Goal: Task Accomplishment & Management: Use online tool/utility

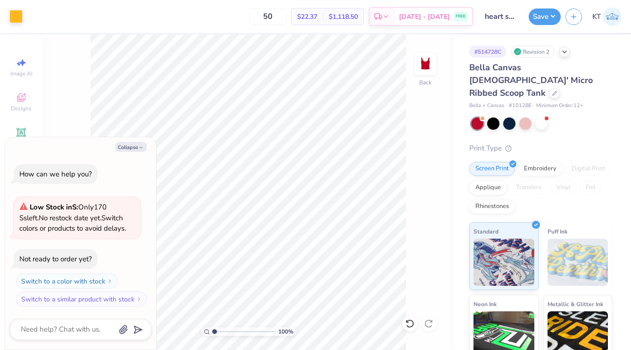
click at [118, 141] on div "Collapse How can we help you? Low Stock in S : Only 170 Ss left. No restock dat…" at bounding box center [80, 243] width 151 height 213
click at [118, 144] on button "Collapse" at bounding box center [131, 147] width 32 height 10
type textarea "x"
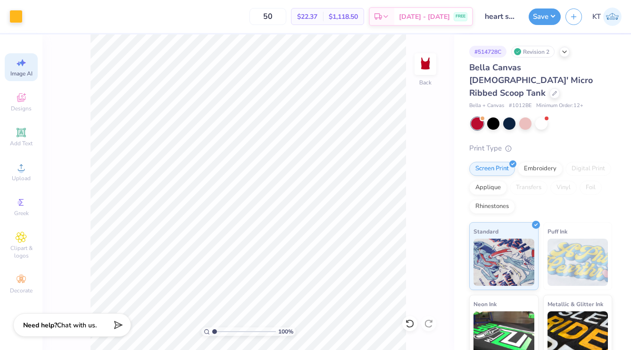
click at [16, 64] on icon at bounding box center [21, 62] width 11 height 11
select select "4"
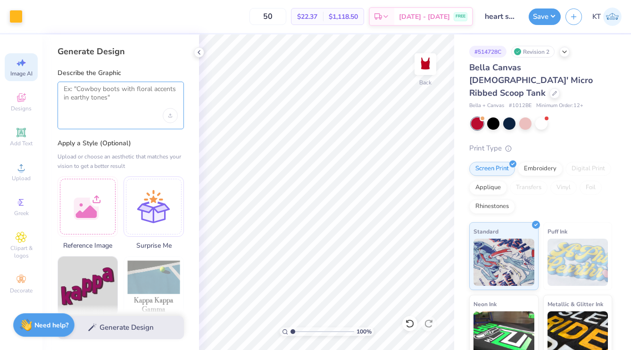
click at [126, 92] on textarea at bounding box center [121, 97] width 114 height 24
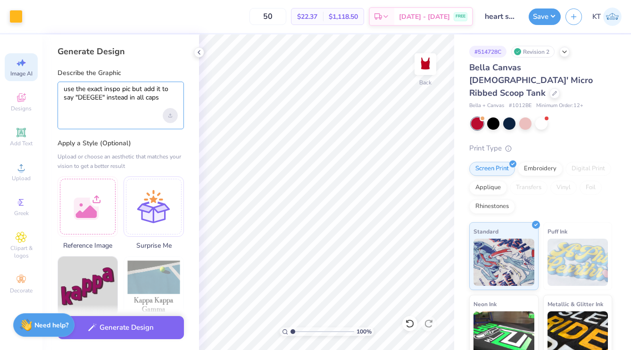
type textarea "use the exact inspo pic but add it to say "DEEGEE" instead in all caps"
click at [176, 116] on div "Upload image" at bounding box center [170, 115] width 15 height 15
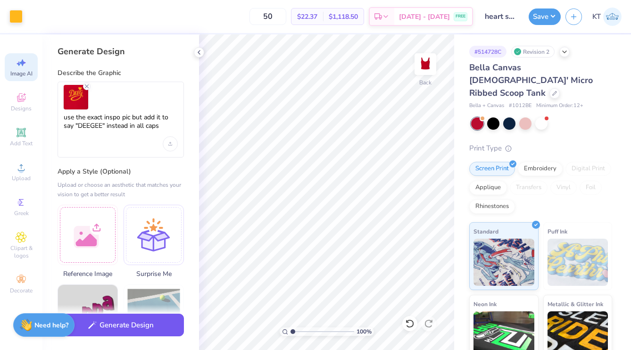
click at [121, 323] on button "Generate Design" at bounding box center [121, 325] width 126 height 23
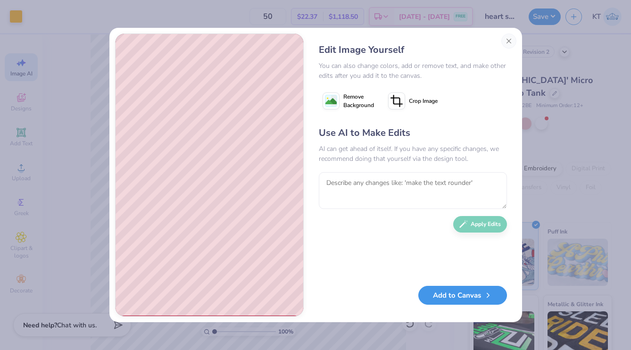
click at [443, 297] on button "Add to Canvas" at bounding box center [462, 295] width 89 height 19
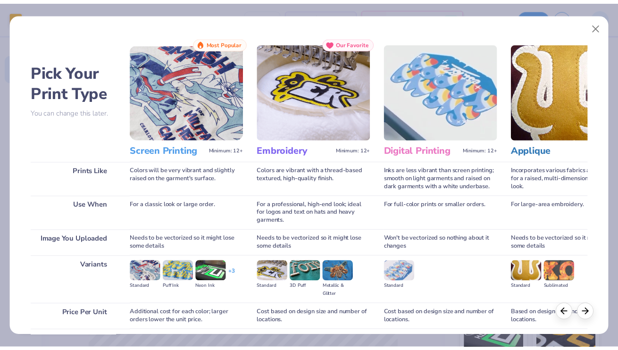
scroll to position [73, 0]
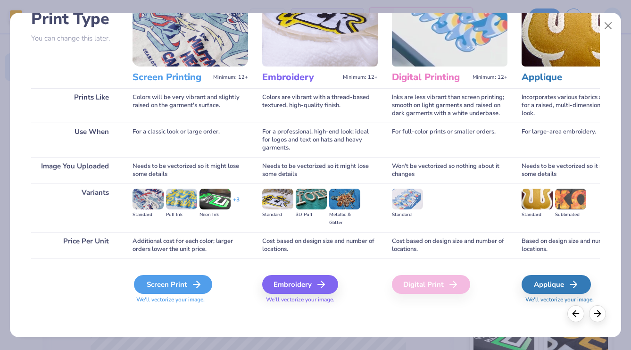
click at [182, 282] on div "Screen Print" at bounding box center [173, 284] width 78 height 19
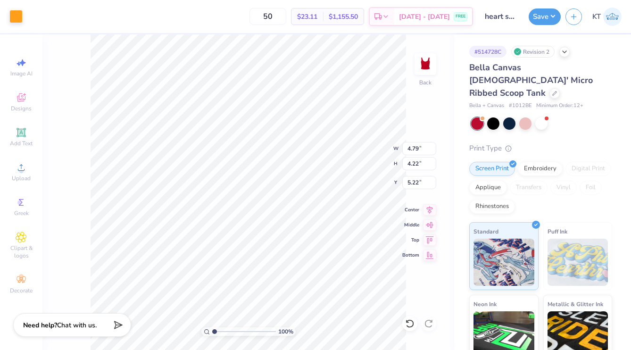
type input "4.79"
type input "4.22"
type input "5.22"
type input "4.19"
type input "4.10"
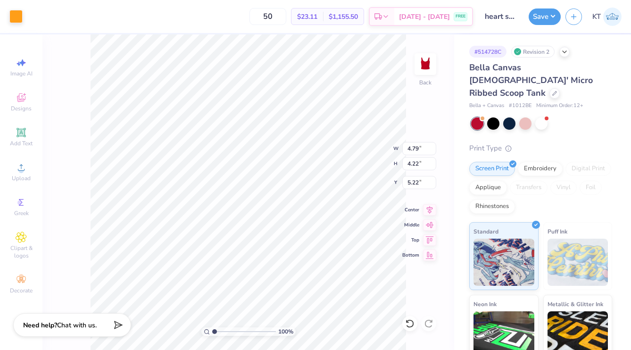
type input "1.40"
type input "2.00"
type input "3.40"
type input "2.99"
type input "4.09"
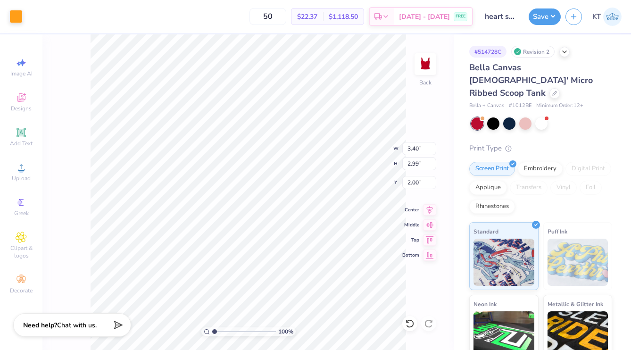
type input "3.60"
click at [546, 20] on button "Save" at bounding box center [545, 15] width 32 height 17
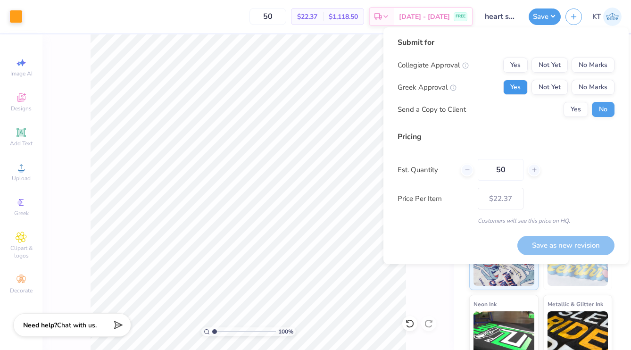
click at [523, 91] on button "Yes" at bounding box center [515, 87] width 25 height 15
click at [583, 67] on button "No Marks" at bounding box center [593, 65] width 43 height 15
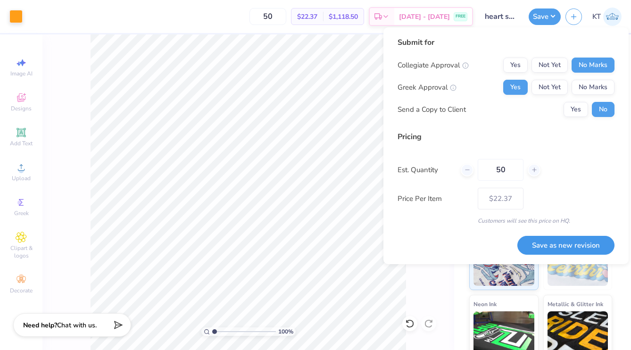
click at [549, 242] on button "Save as new revision" at bounding box center [566, 245] width 97 height 19
type input "$22.37"
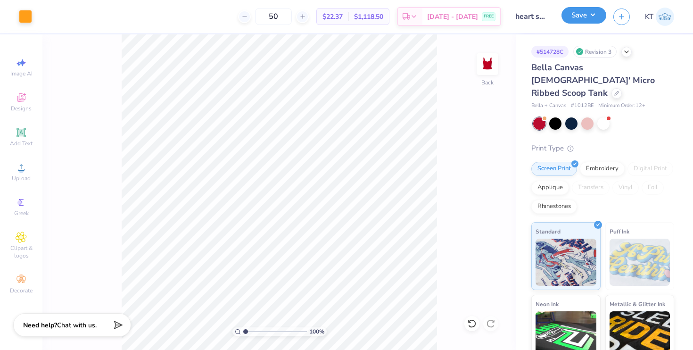
click at [572, 17] on button "Save" at bounding box center [584, 15] width 45 height 17
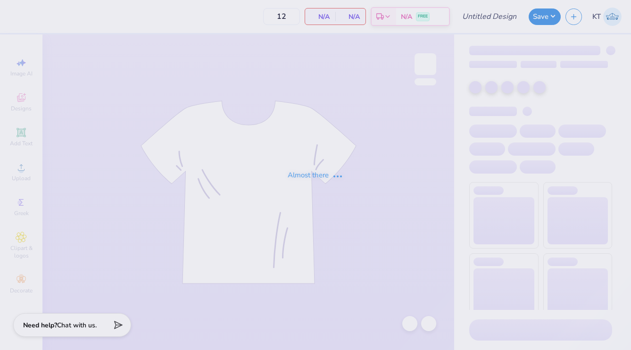
type input "Deeg anchor shorts"
type input "50"
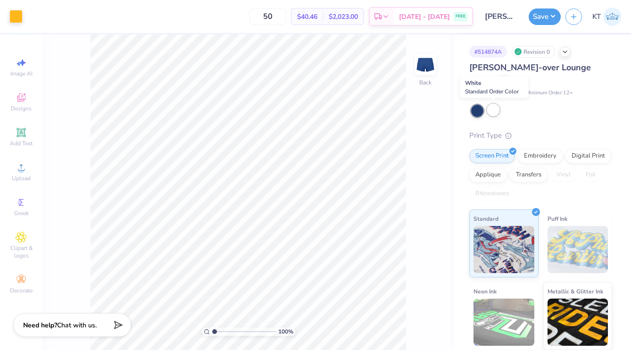
click at [497, 109] on div at bounding box center [493, 110] width 12 height 12
click at [511, 80] on div "Lindsey Fold-over Lounge Shorts" at bounding box center [540, 73] width 143 height 25
click at [484, 83] on div "[PERSON_NAME]-over Lounge Shorts" at bounding box center [540, 73] width 143 height 25
click at [500, 83] on div at bounding box center [505, 80] width 10 height 10
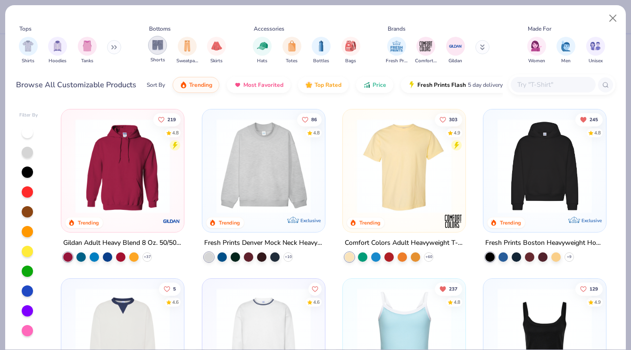
click at [159, 52] on div "filter for Shorts" at bounding box center [157, 45] width 19 height 19
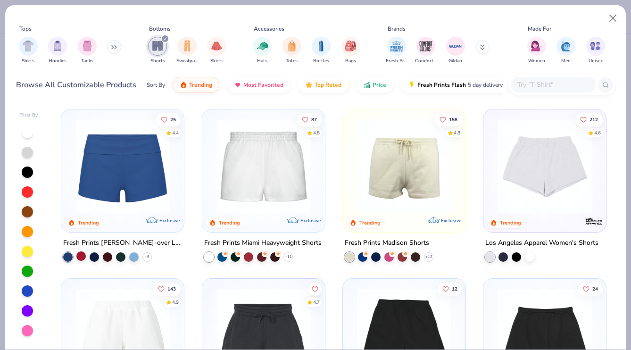
click at [79, 257] on div at bounding box center [80, 255] width 9 height 9
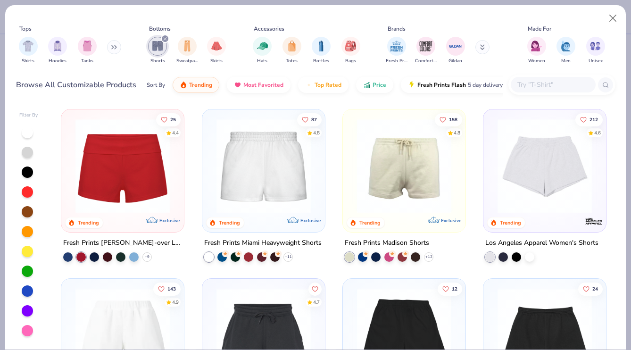
click at [97, 219] on div at bounding box center [122, 168] width 113 height 109
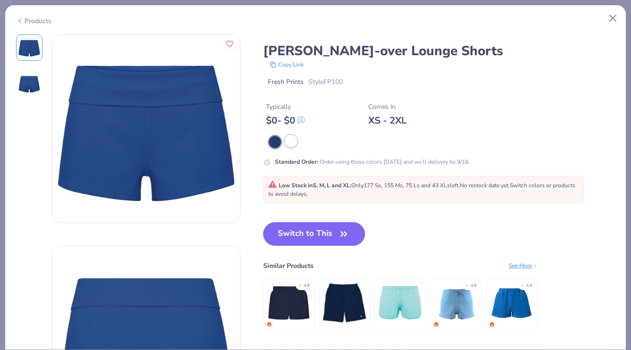
click at [292, 142] on div at bounding box center [291, 141] width 12 height 12
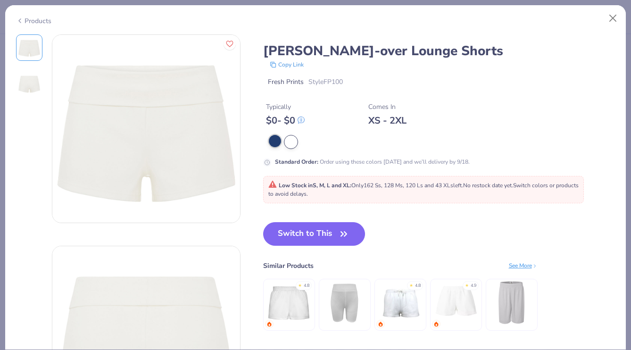
click at [277, 143] on div at bounding box center [275, 141] width 12 height 12
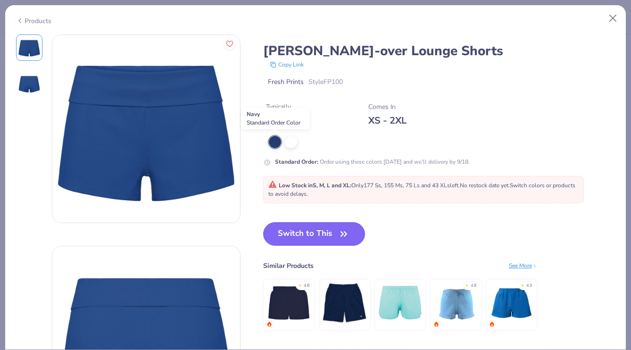
click at [300, 141] on div at bounding box center [442, 142] width 347 height 12
click at [616, 19] on button "Close" at bounding box center [613, 18] width 18 height 18
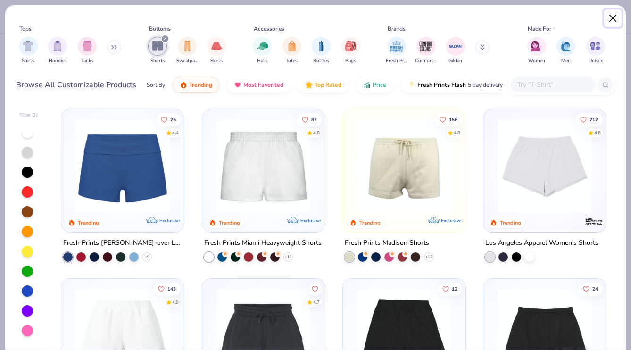
click at [617, 20] on button "Close" at bounding box center [613, 18] width 18 height 18
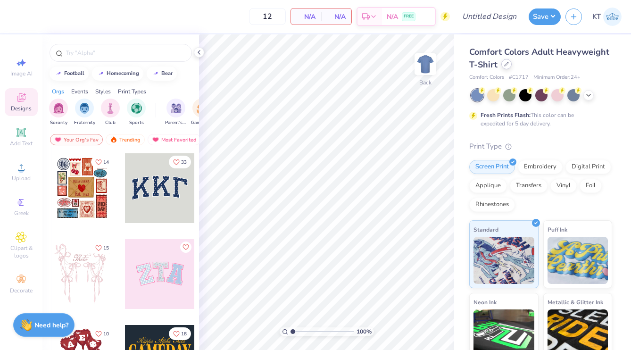
click at [507, 66] on icon at bounding box center [506, 64] width 5 height 5
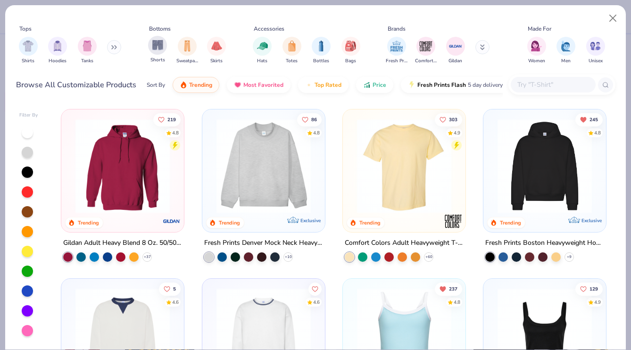
click at [167, 53] on div "Shorts" at bounding box center [157, 50] width 19 height 28
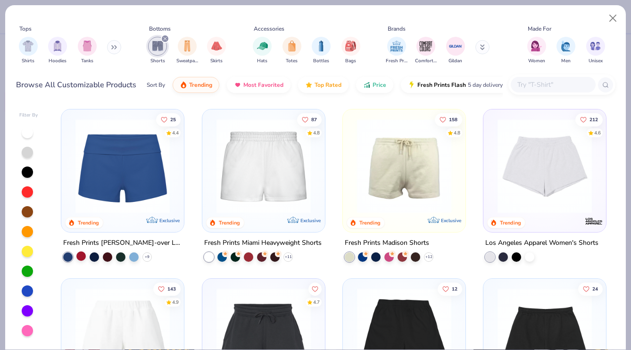
click at [82, 254] on div at bounding box center [80, 255] width 9 height 9
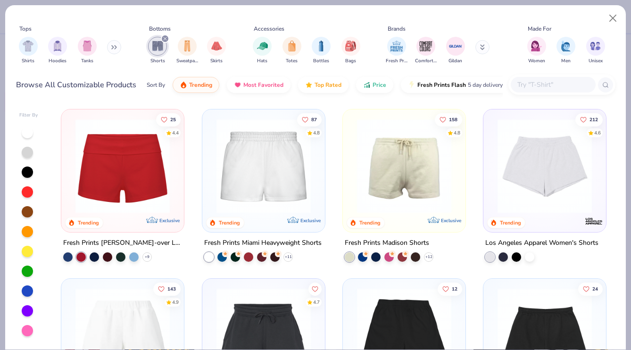
click at [116, 185] on img at bounding box center [123, 166] width 104 height 94
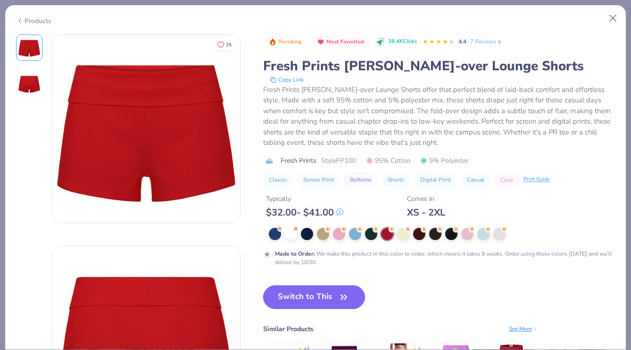
click at [336, 295] on button "Switch to This" at bounding box center [314, 297] width 102 height 24
type input "50"
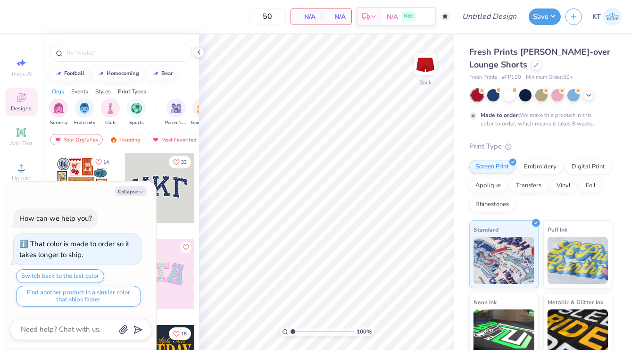
click at [192, 51] on div at bounding box center [120, 50] width 157 height 32
click at [197, 51] on icon at bounding box center [199, 53] width 8 height 8
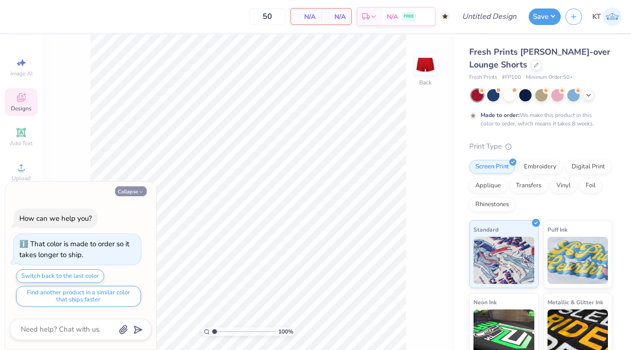
click at [139, 192] on icon "button" at bounding box center [141, 192] width 6 height 6
type textarea "x"
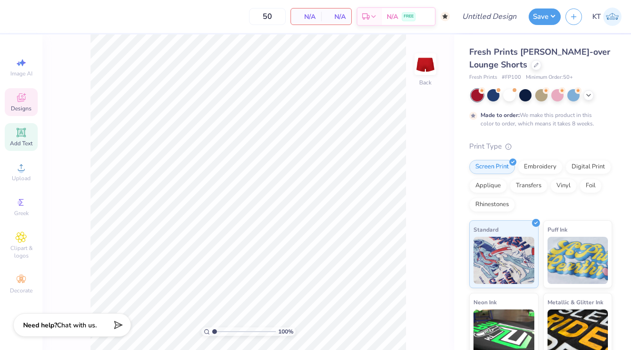
click at [17, 139] on div "Add Text" at bounding box center [21, 137] width 33 height 28
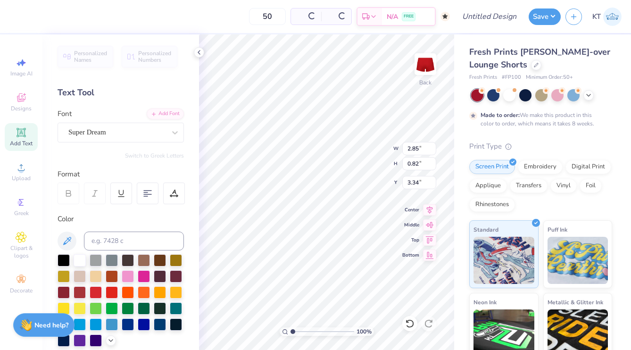
click at [184, 227] on div "Color" at bounding box center [121, 280] width 126 height 133
type textarea "DeeGee"
type input "0.86"
click at [25, 139] on div "Add Text" at bounding box center [21, 137] width 33 height 28
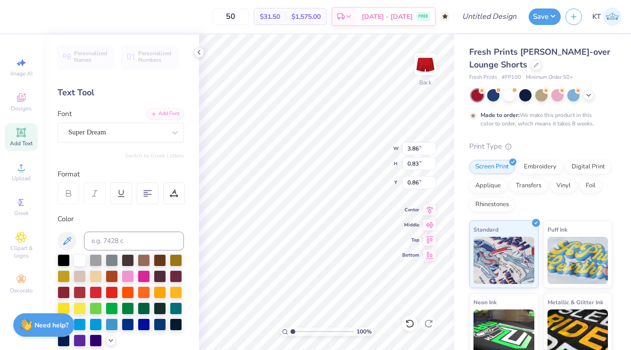
type input "2.85"
type input "0.82"
type input "3.34"
click at [25, 233] on icon at bounding box center [21, 237] width 11 height 11
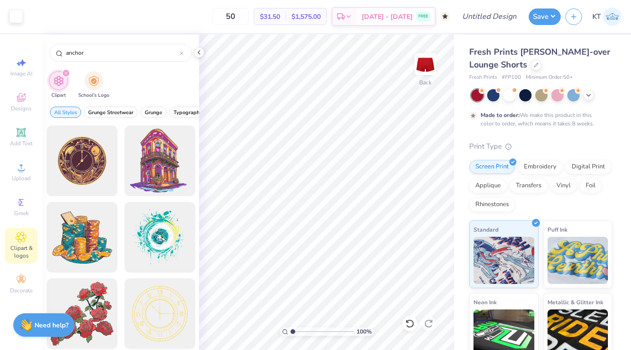
type input "anchor"
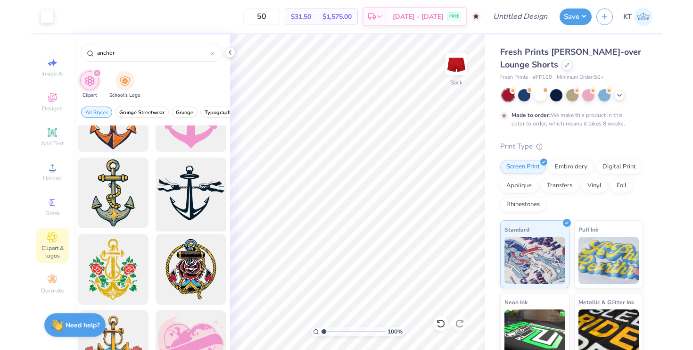
scroll to position [362, 0]
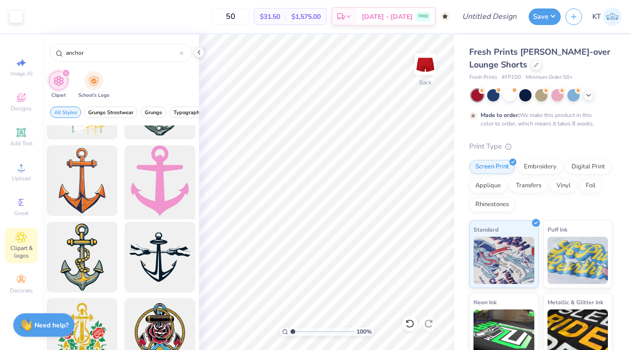
click at [167, 187] on div at bounding box center [160, 181] width 78 height 78
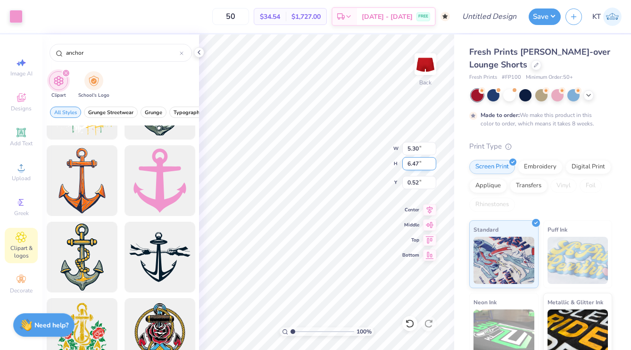
type input "2.85"
type input "3.49"
type input "3.50"
click at [199, 50] on polyline at bounding box center [199, 52] width 2 height 4
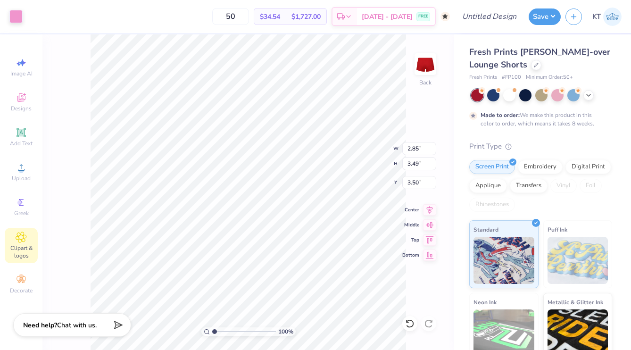
type input "3.86"
type input "0.83"
type input "0.86"
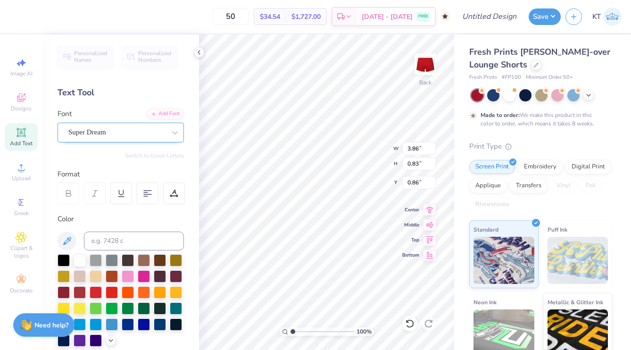
click at [76, 131] on div "Super Dream" at bounding box center [116, 132] width 99 height 15
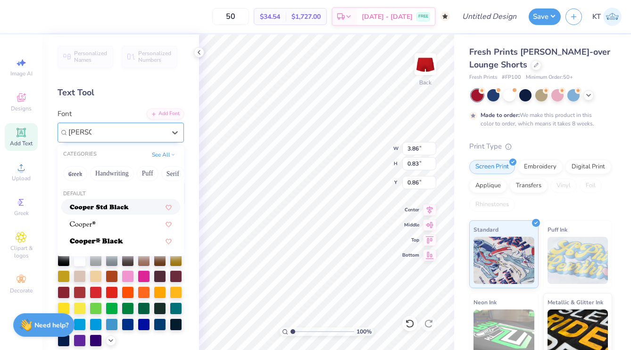
click at [78, 206] on img at bounding box center [99, 207] width 59 height 7
type input "cooper"
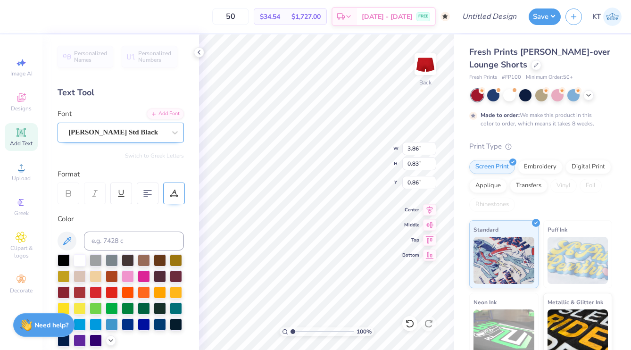
type input "4.56"
type input "0.86"
type input "0.84"
click at [175, 290] on div at bounding box center [176, 291] width 12 height 12
click at [31, 15] on div at bounding box center [32, 15] width 13 height 13
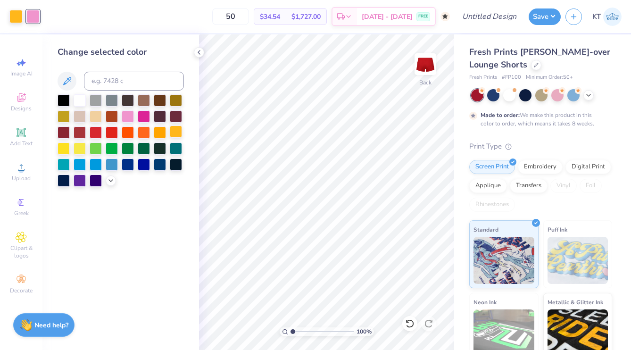
click at [172, 132] on div at bounding box center [176, 131] width 12 height 12
click at [199, 53] on polyline at bounding box center [199, 52] width 2 height 4
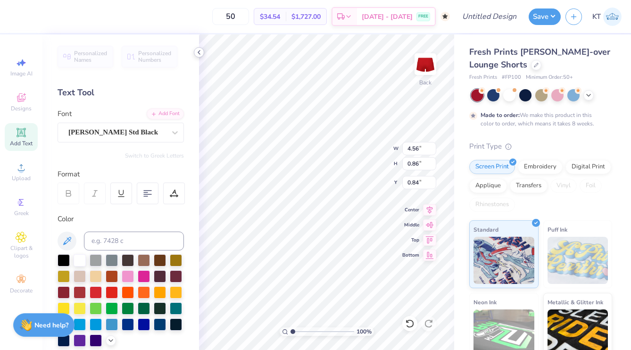
type input "0.87"
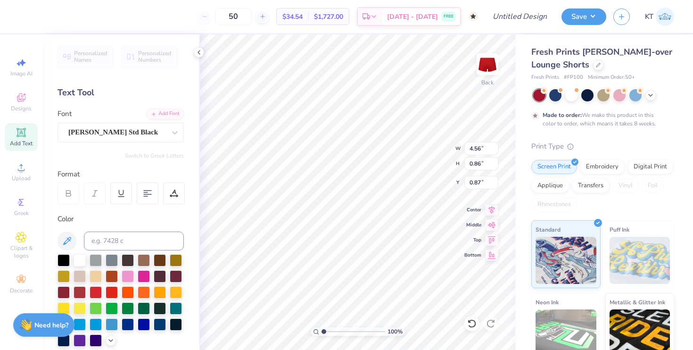
type input "1.35"
type input "0.63"
type input "4.57"
type input "1.00"
type input "0.81"
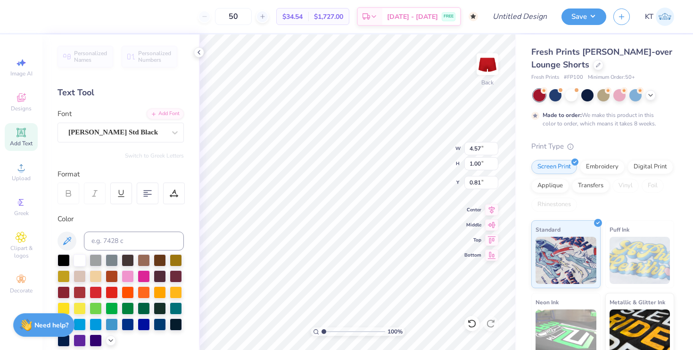
type input "1.11"
type input "0.74"
type input "2.81"
type input "3.41"
type input "3.53"
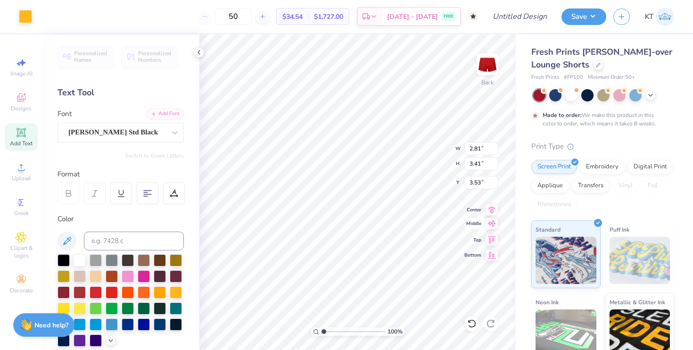
type input "1.40"
type input "1.70"
type input "3.38"
click at [485, 253] on div "100 % Back W 1.40 1.40 " H 1.70 1.70 " Y 3.38 3.38 " Center Middle Top Bottom" at bounding box center [357, 192] width 317 height 316
type input "4.00"
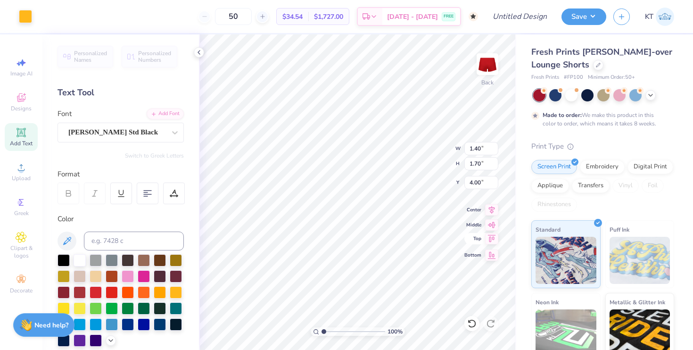
type input "1.70"
type input "2.06"
type input "3.67"
click at [199, 55] on icon at bounding box center [199, 53] width 8 height 8
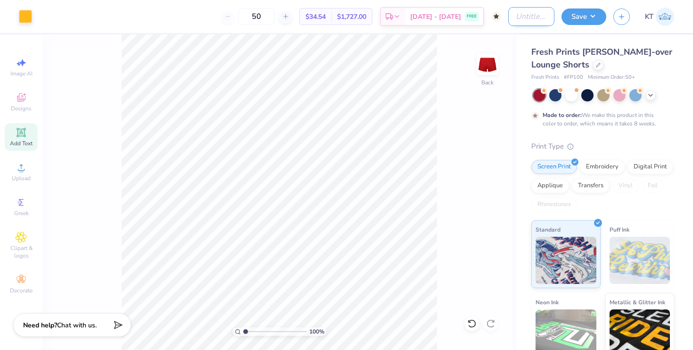
click at [520, 9] on input "Design Title" at bounding box center [532, 16] width 46 height 19
type input "DG anchor shorts 2"
click at [571, 13] on button "Save" at bounding box center [584, 15] width 45 height 17
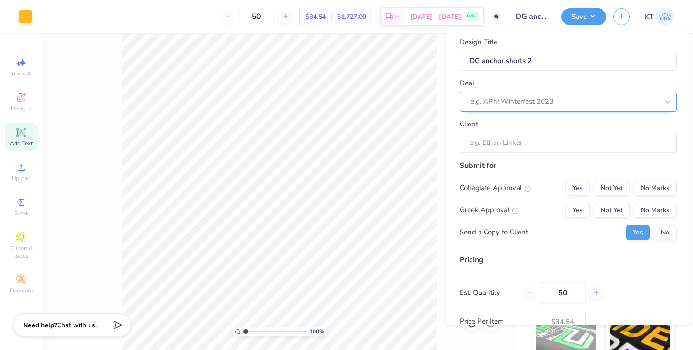
click at [551, 97] on div at bounding box center [565, 101] width 188 height 13
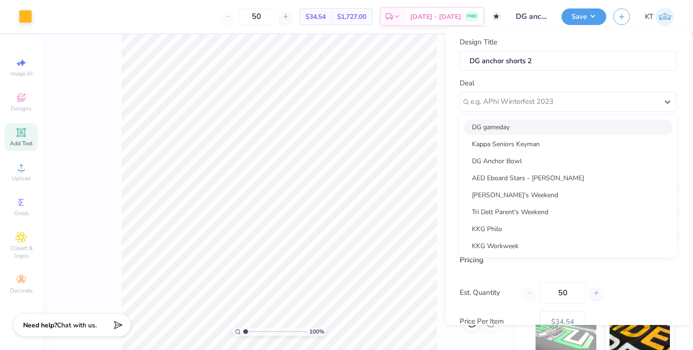
click at [542, 130] on div "DG gameday" at bounding box center [568, 127] width 209 height 16
type input "[PERSON_NAME]"
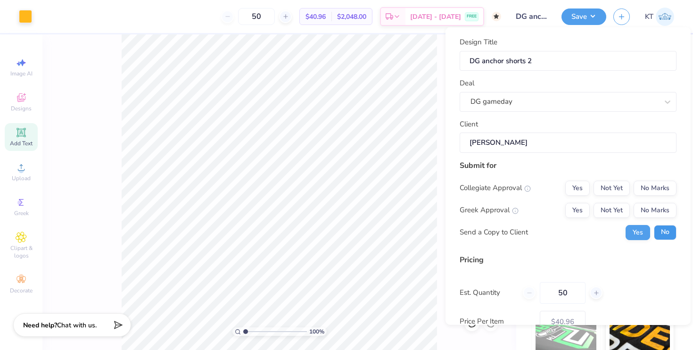
click at [631, 236] on button "No" at bounding box center [665, 232] width 23 height 15
click at [579, 211] on button "Yes" at bounding box center [578, 209] width 25 height 15
click at [631, 194] on button "No Marks" at bounding box center [655, 187] width 43 height 15
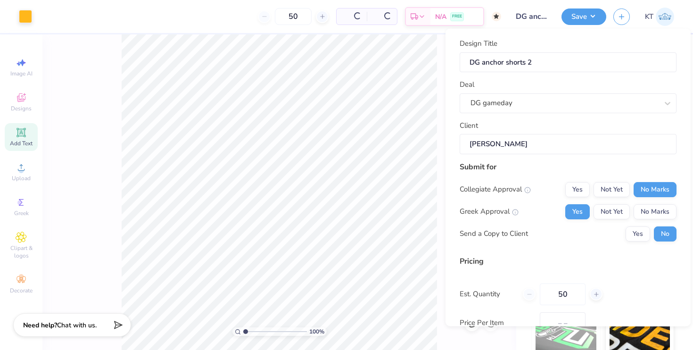
scroll to position [62, 0]
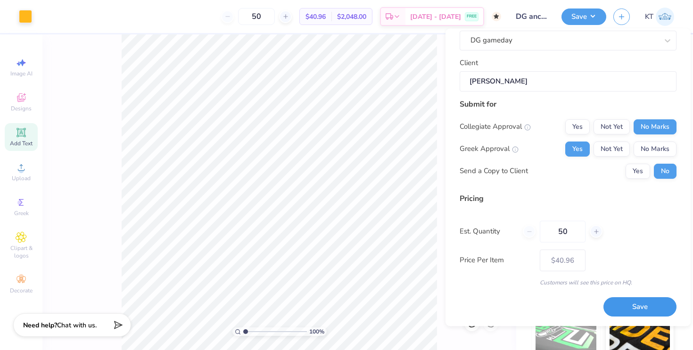
click at [631, 312] on button "Save" at bounding box center [640, 307] width 73 height 19
type input "$40.96"
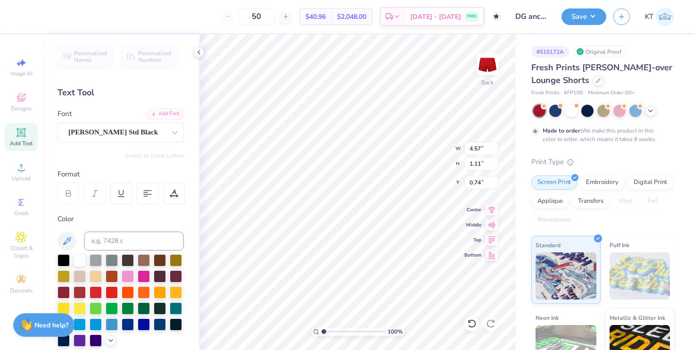
type textarea "DG"
type input "0.50"
click at [198, 48] on div at bounding box center [199, 52] width 10 height 10
click at [200, 49] on icon at bounding box center [199, 53] width 8 height 8
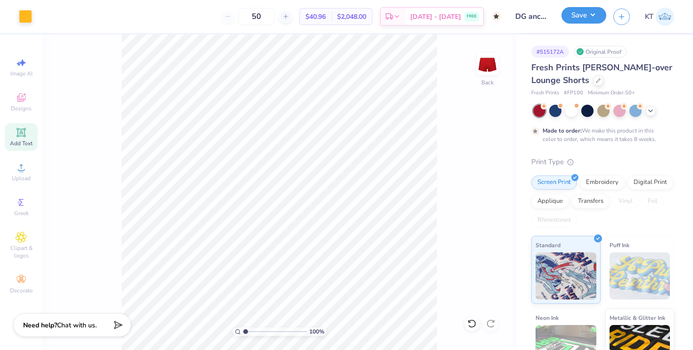
click at [584, 18] on button "Save" at bounding box center [584, 15] width 45 height 17
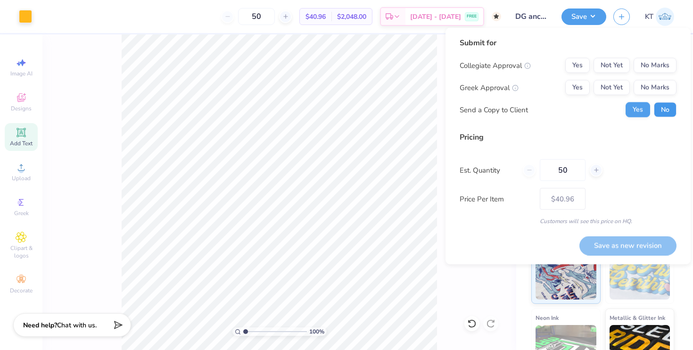
click at [631, 112] on button "No" at bounding box center [665, 109] width 23 height 15
drag, startPoint x: 581, startPoint y: 85, endPoint x: 616, endPoint y: 73, distance: 37.2
click at [581, 85] on button "Yes" at bounding box center [578, 87] width 25 height 15
click at [631, 62] on button "No Marks" at bounding box center [655, 65] width 43 height 15
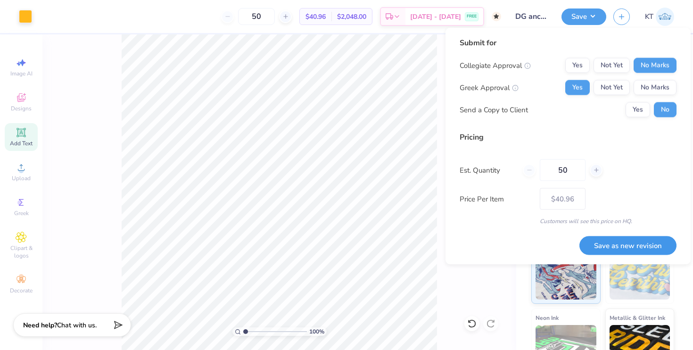
click at [612, 247] on button "Save as new revision" at bounding box center [628, 245] width 97 height 19
type input "$40.96"
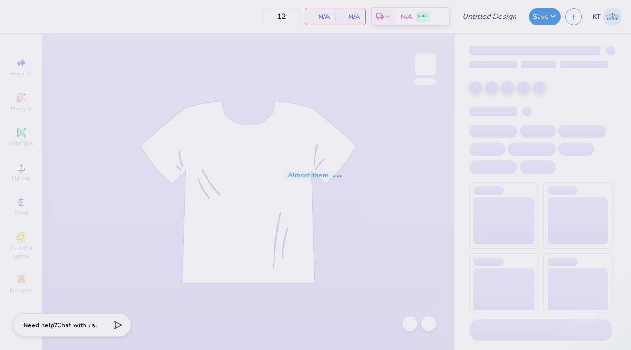
type input "[PERSON_NAME] rhinestone"
type input "50"
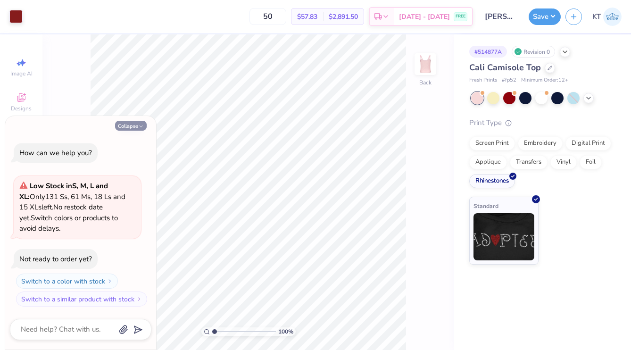
click at [125, 125] on button "Collapse" at bounding box center [131, 126] width 32 height 10
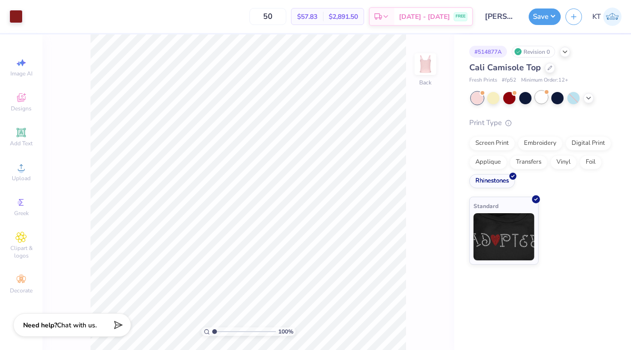
click at [546, 95] on div at bounding box center [541, 97] width 12 height 12
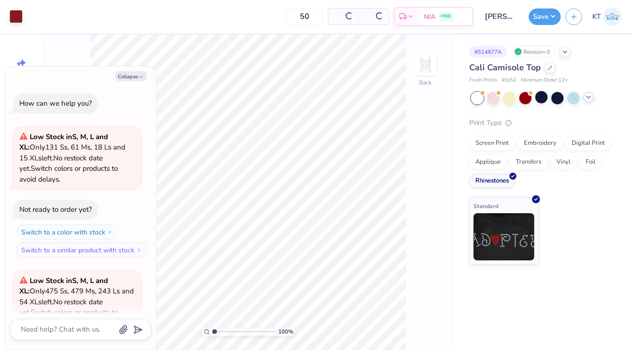
scroll to position [94, 0]
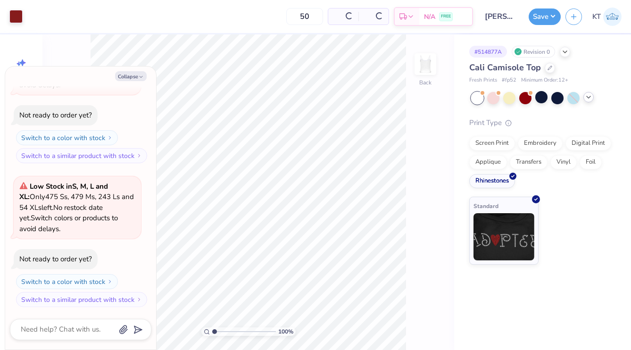
click at [586, 97] on icon at bounding box center [589, 97] width 8 height 8
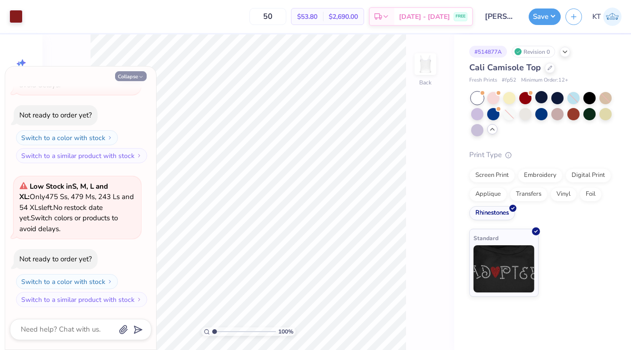
click at [134, 77] on button "Collapse" at bounding box center [131, 76] width 32 height 10
type textarea "x"
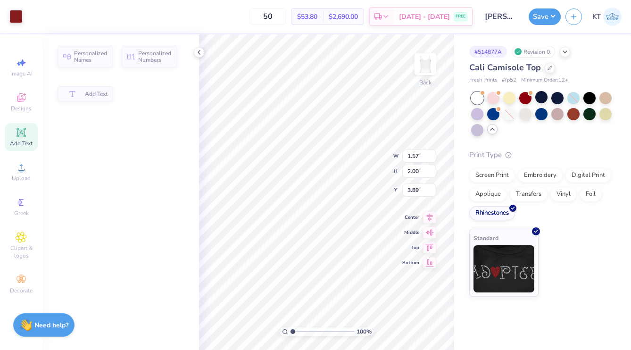
type input "1.72"
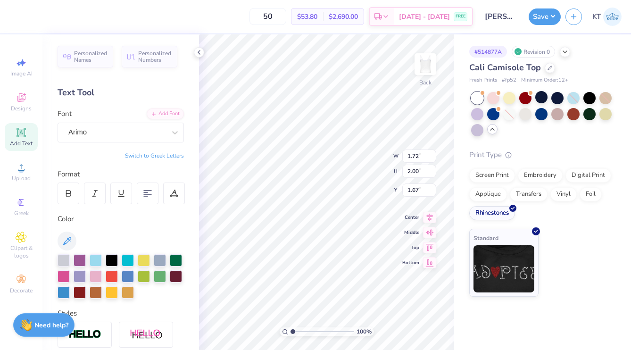
type input "1.18"
type input "0.94"
type input "1.10"
type input "2.45"
type textarea "E"
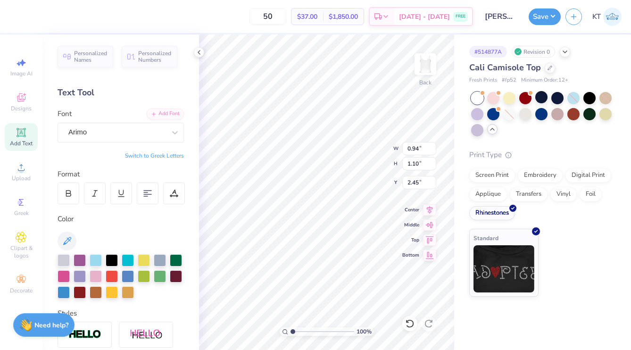
type input "3.73"
type textarea "E"
type input "5.12"
type textarea "G"
type input "6.50"
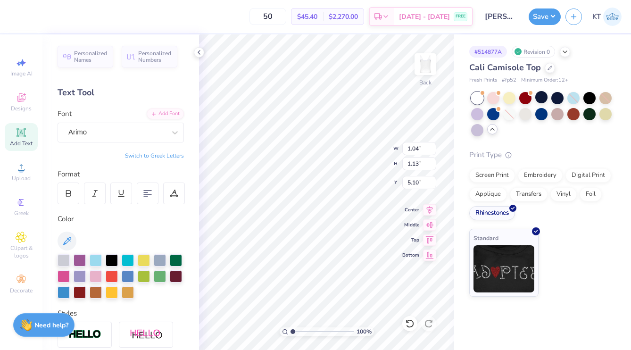
type input "5.04"
type input "0.94"
type input "1.10"
type input "6.35"
type textarea "E"
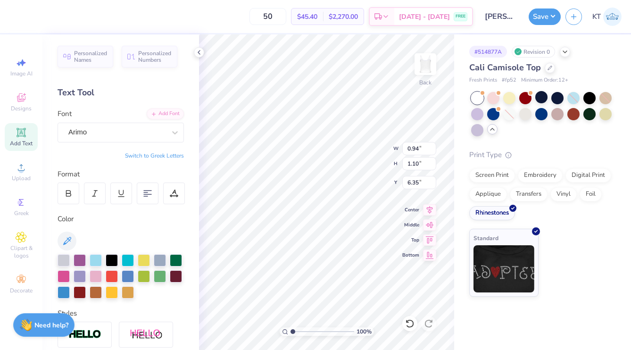
type input "7.66"
type textarea "E"
type input "2.19"
type input "6.12"
type input "8.16"
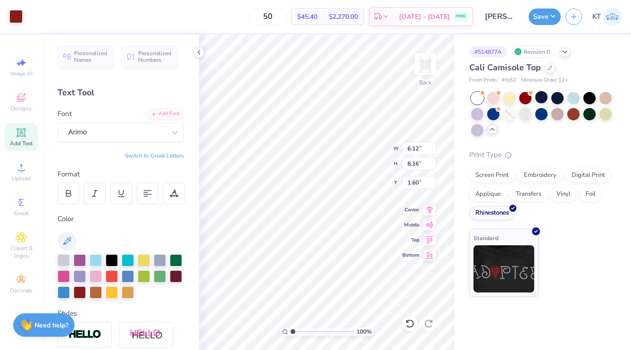
type input "1.60"
type input "6.32"
type input "8.43"
type input "1.87"
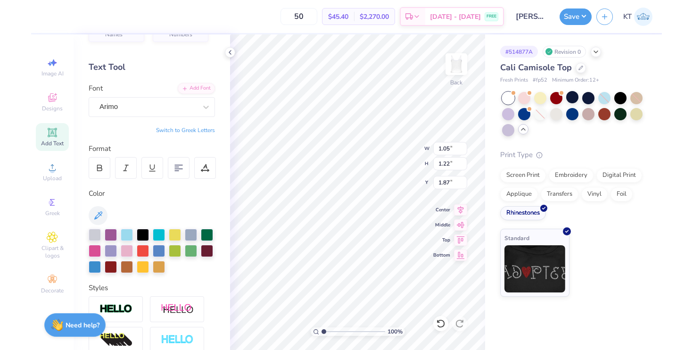
scroll to position [26, 0]
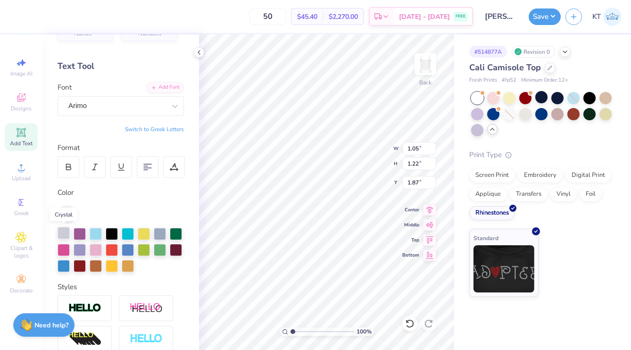
click at [62, 233] on div at bounding box center [64, 233] width 12 height 12
type input "1.16"
type input "1.25"
type input "6.16"
click at [62, 230] on div at bounding box center [64, 233] width 12 height 12
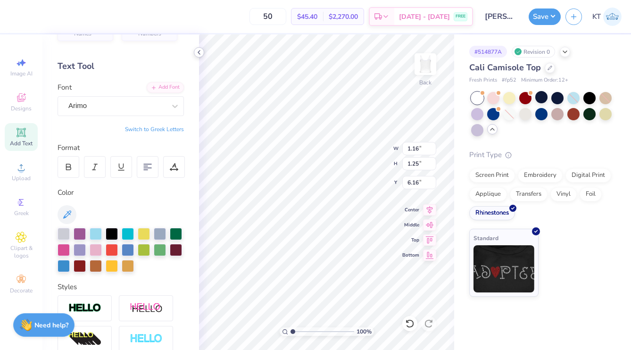
click at [198, 50] on icon at bounding box center [199, 53] width 8 height 8
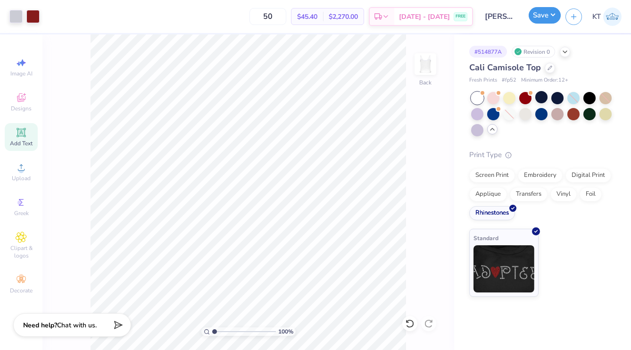
click at [537, 16] on button "Save" at bounding box center [545, 15] width 32 height 17
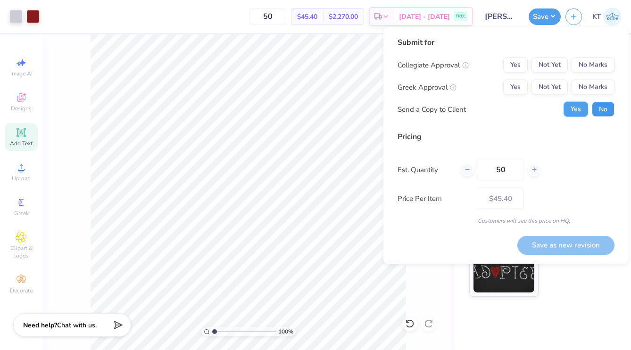
click at [610, 114] on button "No" at bounding box center [603, 109] width 23 height 15
click at [519, 86] on button "Yes" at bounding box center [515, 87] width 25 height 15
click at [588, 68] on button "No Marks" at bounding box center [593, 65] width 43 height 15
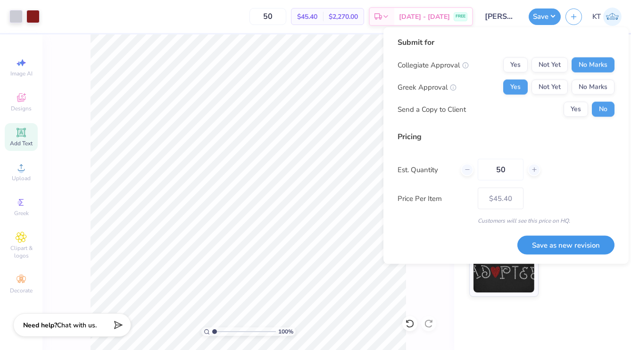
click at [552, 248] on button "Save as new revision" at bounding box center [566, 244] width 97 height 19
type input "$45.40"
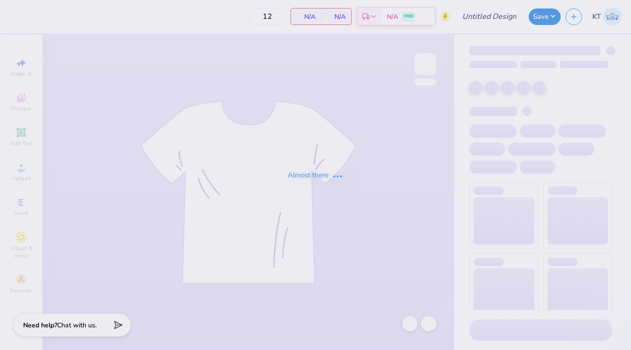
type input "[PERSON_NAME] anchor shorts"
type input "50"
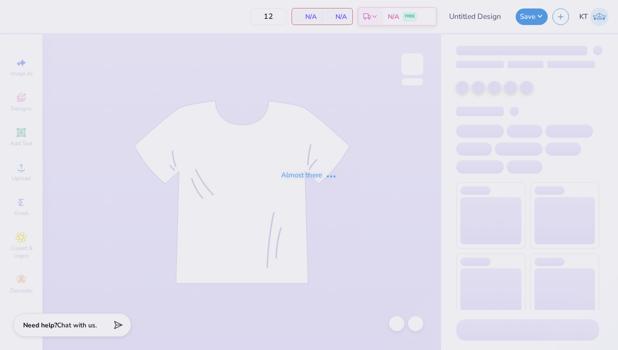
type input "Fight on Shorts"
type input "50"
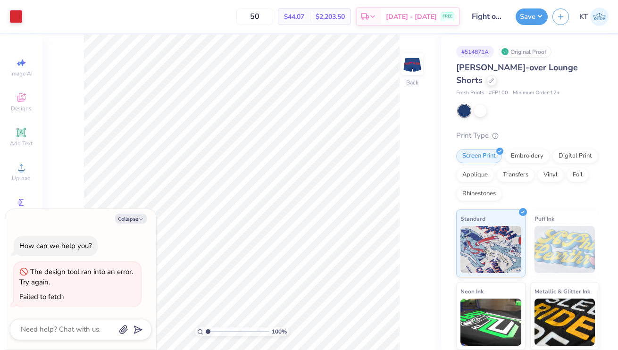
click at [147, 218] on div "Collapse" at bounding box center [81, 219] width 142 height 10
click at [139, 218] on icon "button" at bounding box center [141, 220] width 6 height 6
type textarea "x"
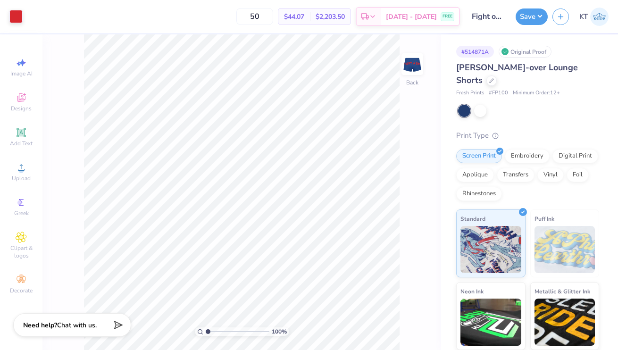
click at [408, 69] on img at bounding box center [412, 64] width 19 height 19
type input "1.73"
type input "3.51"
type input "1.36"
type input "5.97"
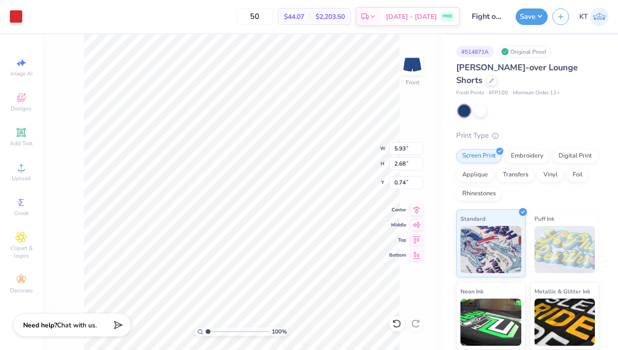
type input "5.32"
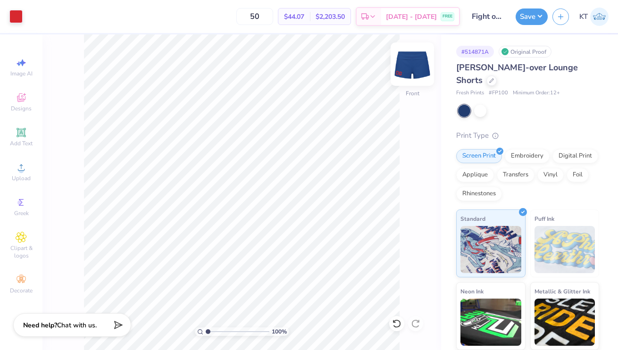
click at [410, 76] on img at bounding box center [412, 64] width 38 height 38
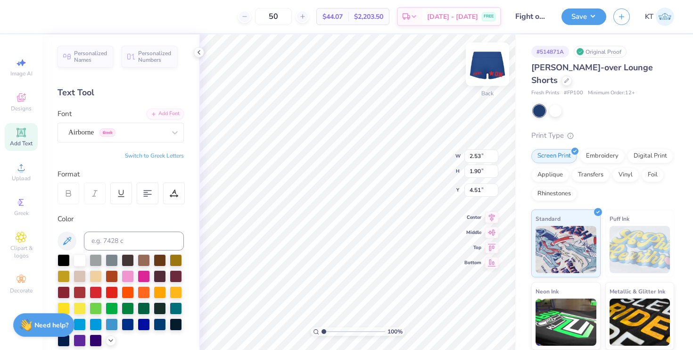
click at [478, 54] on img at bounding box center [488, 64] width 38 height 38
type input "0.87"
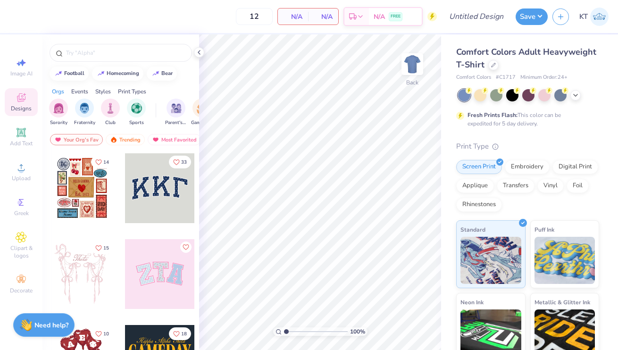
click at [487, 69] on div "Comfort Colors Adult Heavyweight T-Shirt" at bounding box center [527, 58] width 143 height 25
click at [492, 64] on icon at bounding box center [493, 64] width 5 height 5
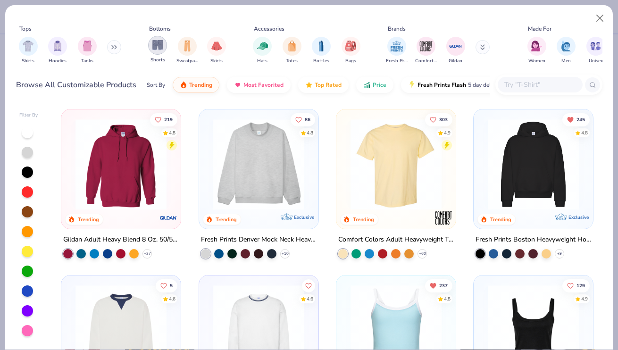
click at [158, 47] on img "filter for Shorts" at bounding box center [157, 45] width 11 height 11
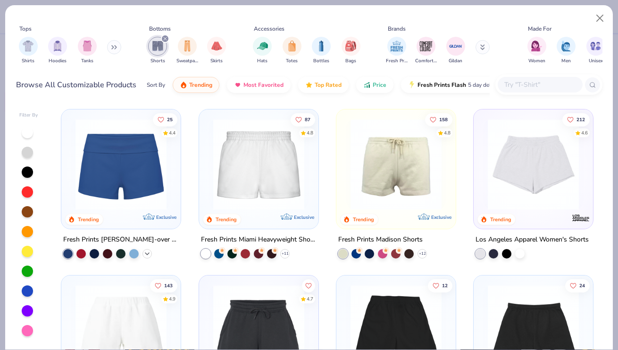
click at [145, 252] on icon at bounding box center [147, 254] width 8 height 8
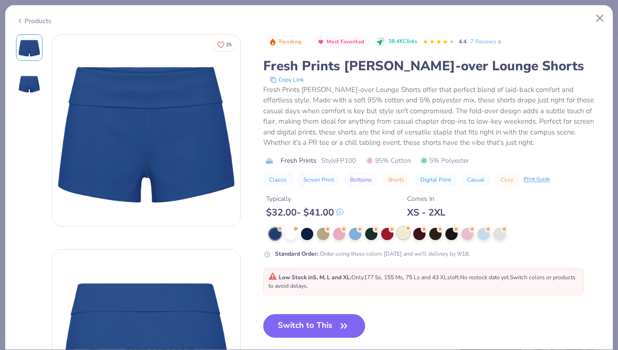
click at [401, 232] on div at bounding box center [403, 233] width 12 height 12
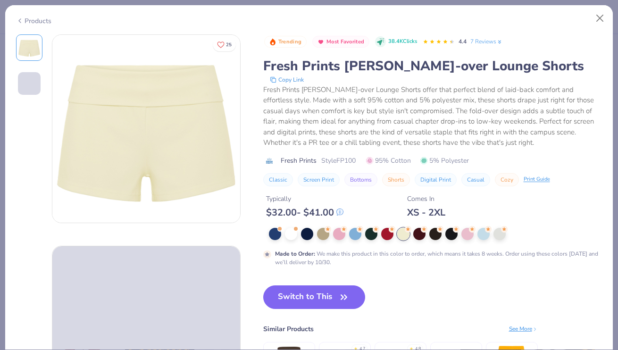
click at [319, 298] on button "Switch to This" at bounding box center [314, 297] width 102 height 24
type input "50"
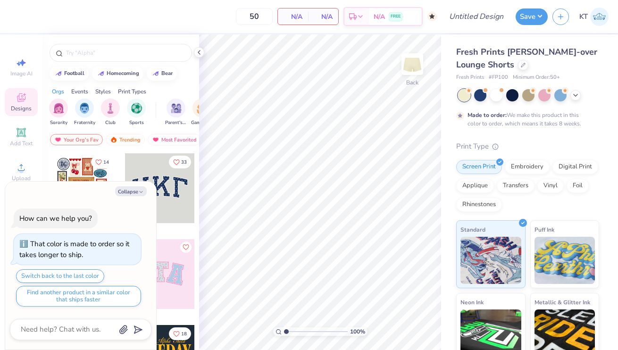
click at [194, 58] on div at bounding box center [120, 50] width 157 height 32
click at [194, 51] on div at bounding box center [199, 52] width 10 height 10
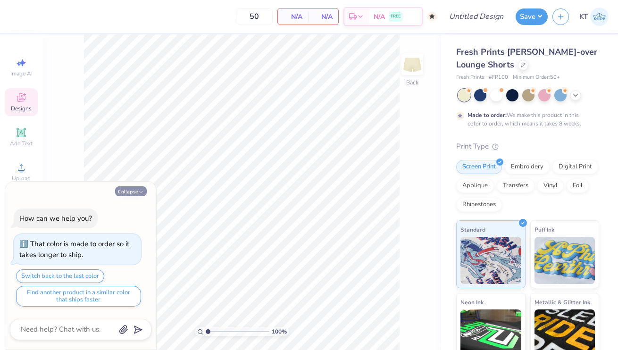
click at [131, 188] on button "Collapse" at bounding box center [131, 191] width 32 height 10
type textarea "x"
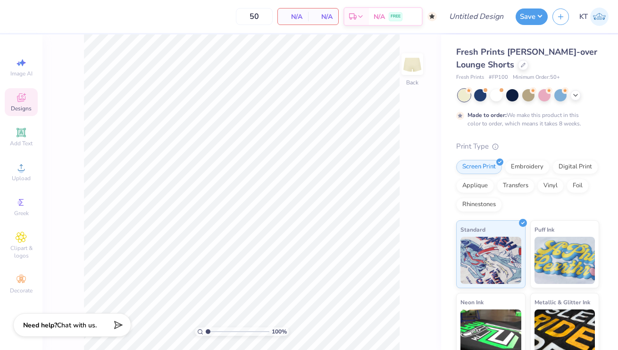
click at [27, 147] on span "Add Text" at bounding box center [21, 144] width 23 height 8
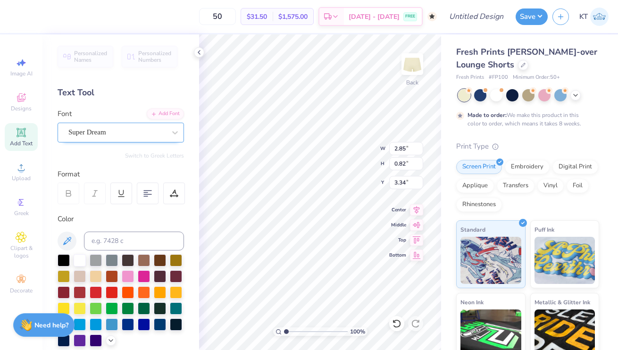
type textarea "DG"
click at [144, 124] on div "Super Dream" at bounding box center [121, 133] width 126 height 20
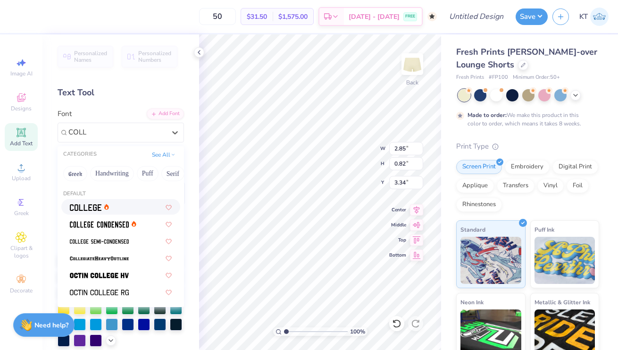
click at [141, 209] on div at bounding box center [121, 207] width 102 height 10
type input "COLL"
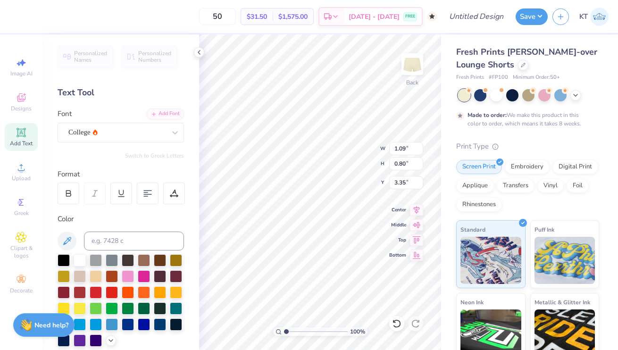
type input "4.40"
click at [97, 292] on div at bounding box center [96, 291] width 12 height 12
click at [201, 52] on icon at bounding box center [199, 53] width 8 height 8
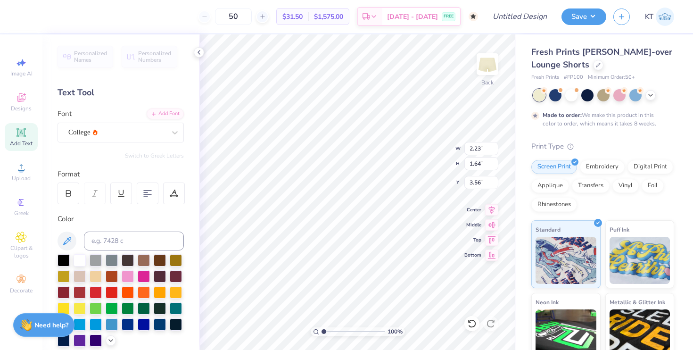
type input "2.23"
type input "1.64"
type input "4.54"
type input "2.47"
type input "2.01"
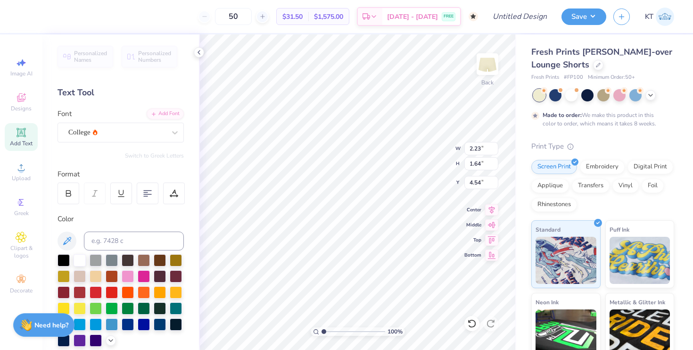
type input "4.34"
click at [137, 134] on div "College" at bounding box center [116, 132] width 99 height 15
click at [125, 137] on div "College" at bounding box center [116, 132] width 99 height 15
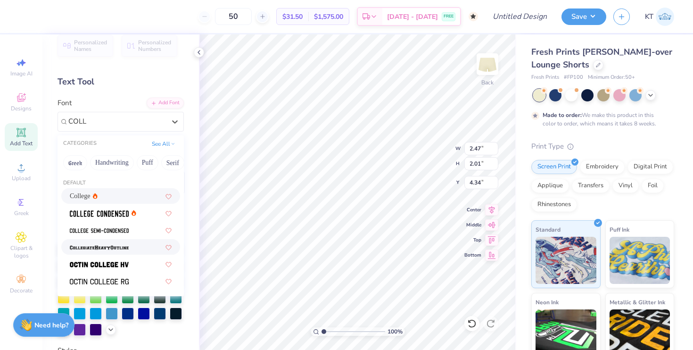
scroll to position [13, 0]
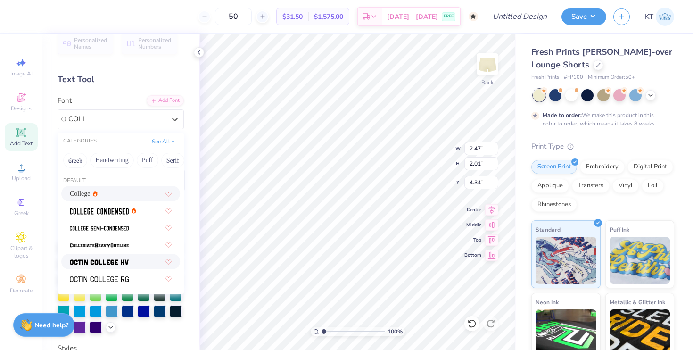
click at [140, 262] on div at bounding box center [121, 262] width 102 height 10
type input "COLL"
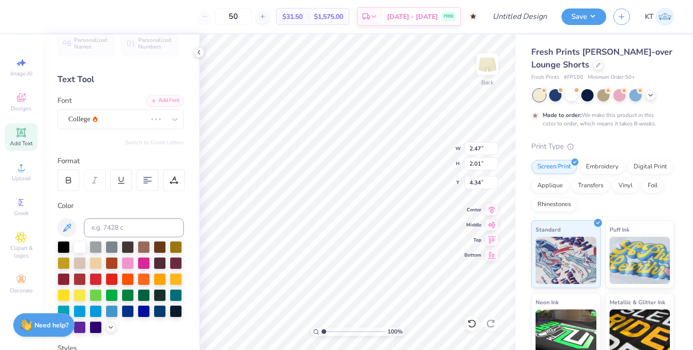
type input "2.78"
type input "2.15"
type input "4.28"
click at [474, 326] on icon at bounding box center [472, 323] width 9 height 9
type input "2.47"
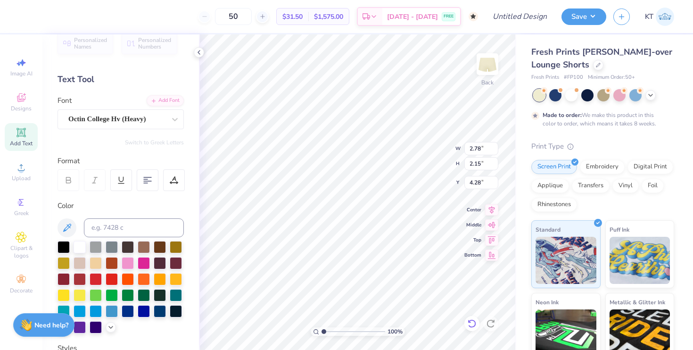
type input "2.01"
type input "4.34"
drag, startPoint x: 120, startPoint y: 119, endPoint x: 120, endPoint y: 126, distance: 6.6
click at [120, 119] on div "College" at bounding box center [116, 119] width 99 height 15
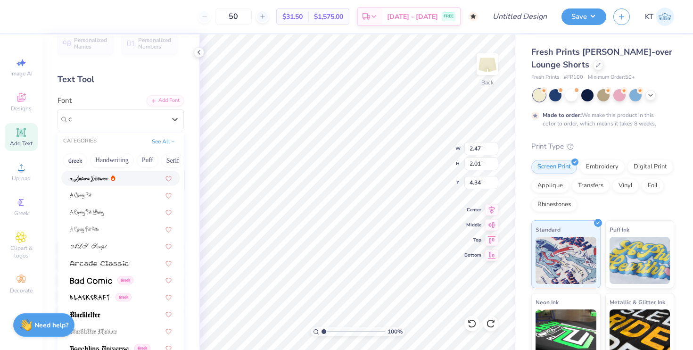
scroll to position [0, 0]
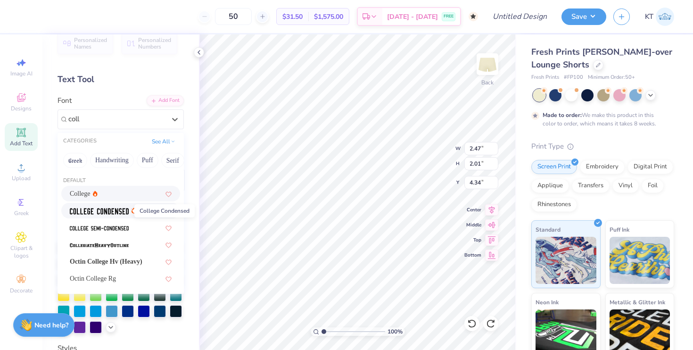
click at [125, 215] on span at bounding box center [99, 211] width 59 height 10
type input "coll"
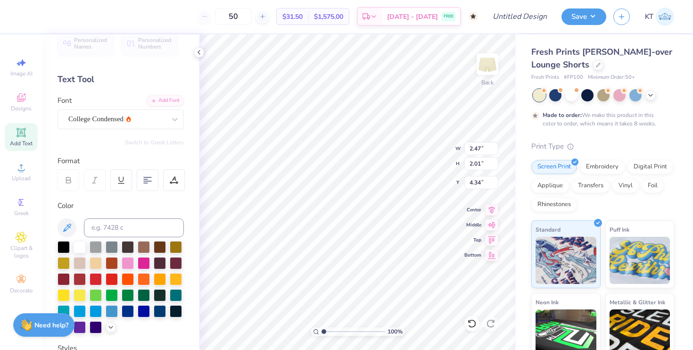
type input "2.01"
type input "1.92"
type input "4.38"
click at [469, 327] on icon at bounding box center [472, 323] width 9 height 9
type input "2.47"
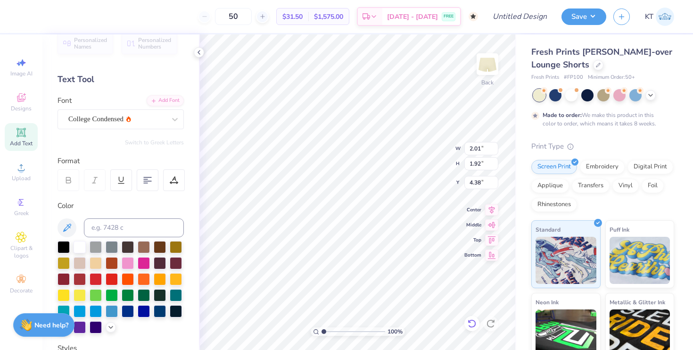
type input "2.01"
type input "4.34"
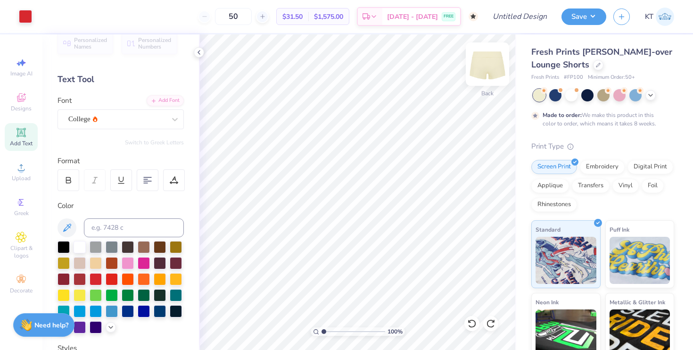
click at [488, 73] on img at bounding box center [488, 64] width 38 height 38
click at [18, 147] on span "Add Text" at bounding box center [21, 144] width 23 height 8
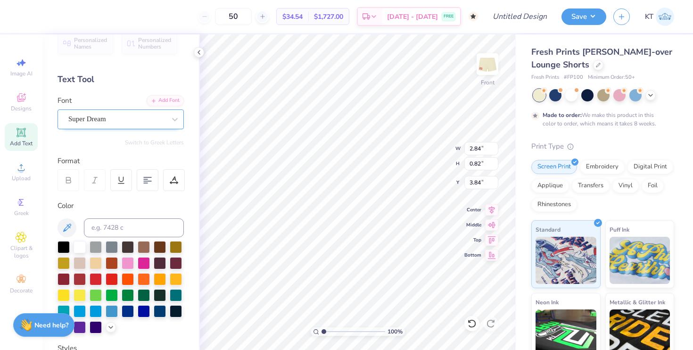
click at [140, 120] on div "Super Dream" at bounding box center [116, 119] width 99 height 15
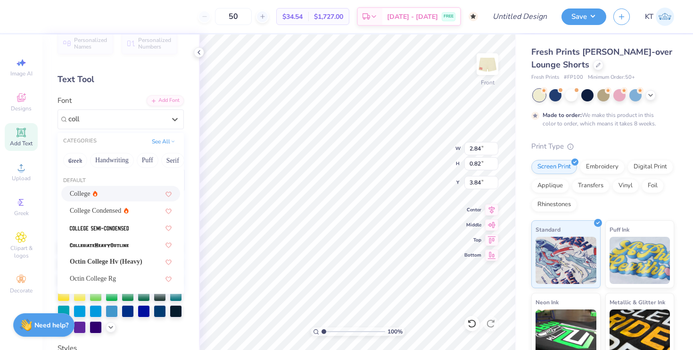
click at [123, 190] on div "College" at bounding box center [121, 194] width 102 height 10
type input "coll"
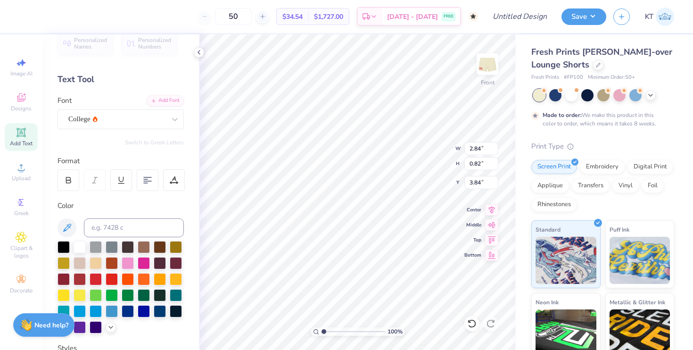
type textarea "Fight"
type input "4.22"
type input "1.37"
type input "3.28"
type input "5.49"
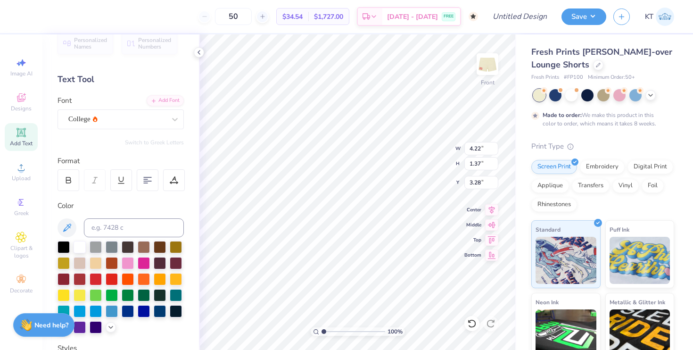
type input "1.79"
type input "0.78"
type input "3.86"
type input "1.26"
type input "0.50"
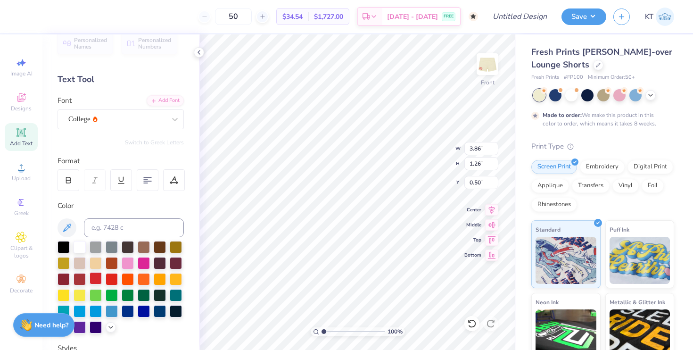
click at [98, 279] on div at bounding box center [96, 278] width 12 height 12
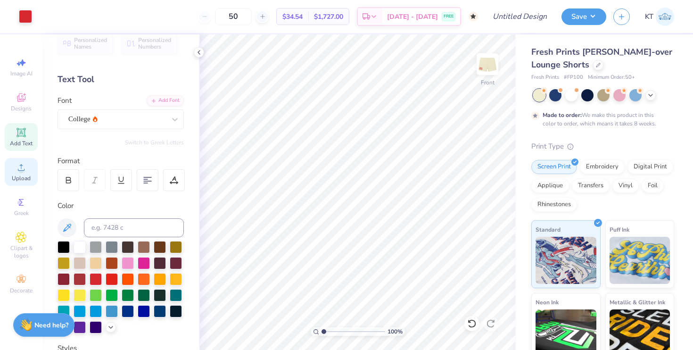
click at [23, 166] on icon at bounding box center [21, 167] width 11 height 11
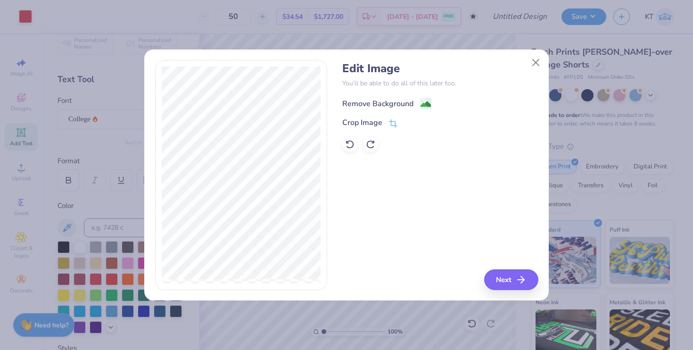
click at [366, 108] on div "Remove Background" at bounding box center [377, 103] width 71 height 11
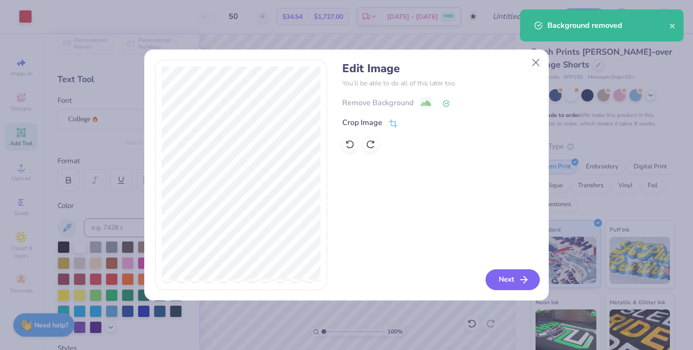
click at [505, 283] on button "Next" at bounding box center [513, 279] width 54 height 21
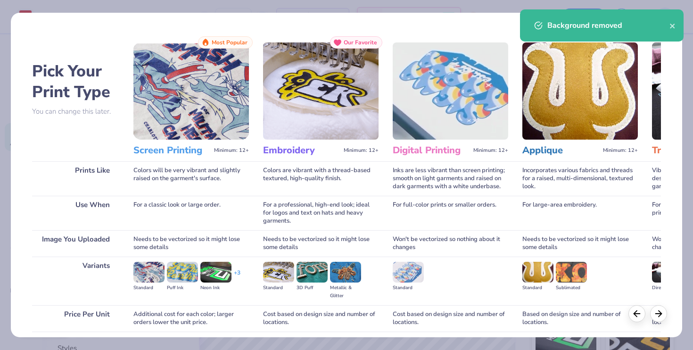
scroll to position [73, 0]
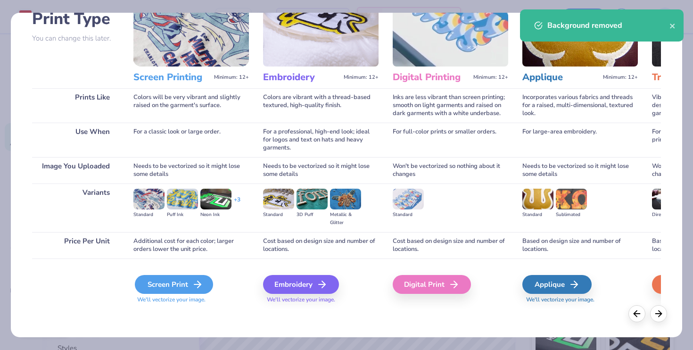
click at [197, 286] on icon at bounding box center [197, 284] width 11 height 11
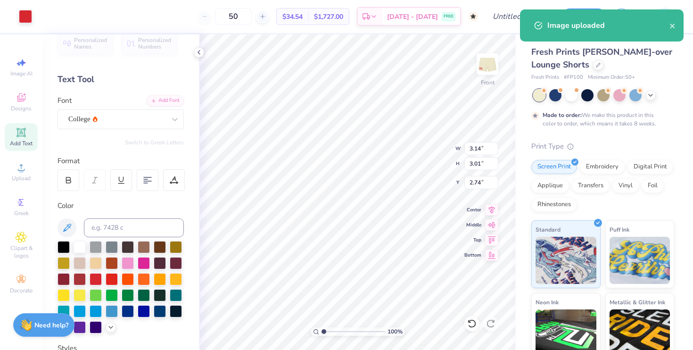
type input "1.20"
type input "1.16"
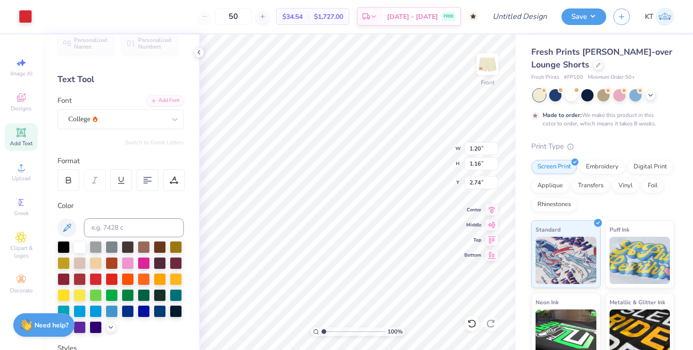
type input "0.74"
type input "3.86"
type input "1.26"
type input "0.64"
type input "1.20"
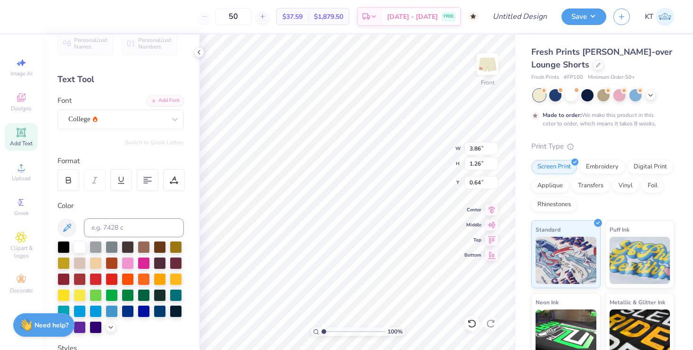
type input "1.16"
type input "0.74"
type input "1.48"
type input "1.43"
type input "0.50"
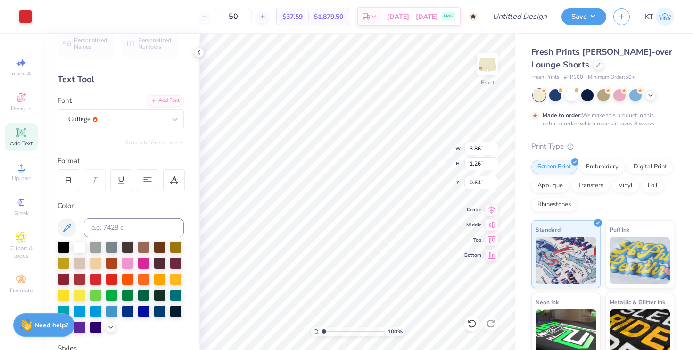
type input "0.67"
type textarea "ON"
type input "0.50"
type input "1.48"
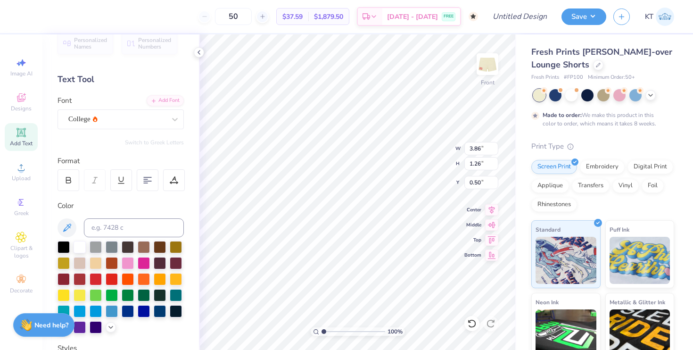
type input "1.43"
type input "4.33"
type input "1.41"
type textarea "ON"
click at [199, 50] on icon at bounding box center [199, 53] width 8 height 8
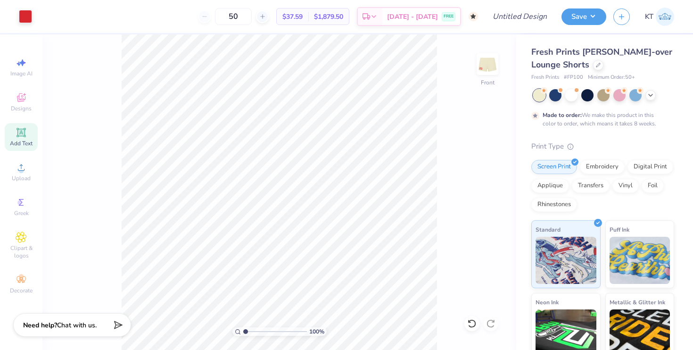
click at [534, 30] on div "Design Title" at bounding box center [519, 16] width 69 height 33
click at [531, 19] on input "Design Title" at bounding box center [532, 16] width 46 height 19
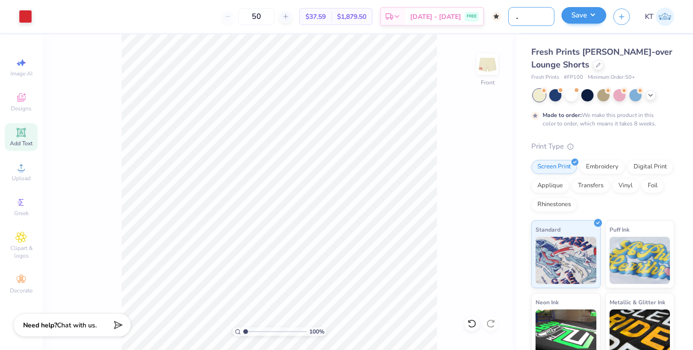
type input "Fight on shorts 2"
click at [585, 19] on button "Save" at bounding box center [584, 15] width 45 height 17
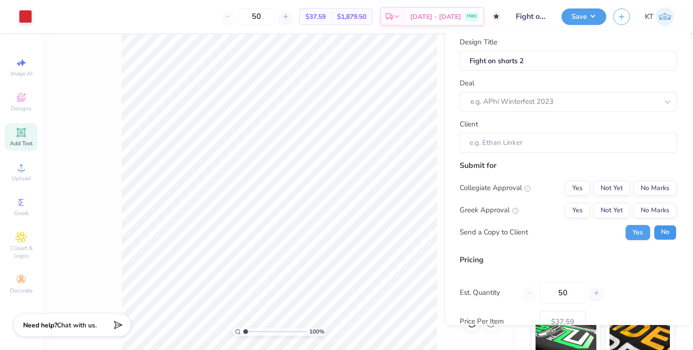
click at [618, 235] on button "No" at bounding box center [665, 232] width 23 height 15
click at [577, 216] on button "Yes" at bounding box center [578, 209] width 25 height 15
click at [618, 189] on button "No Marks" at bounding box center [655, 187] width 43 height 15
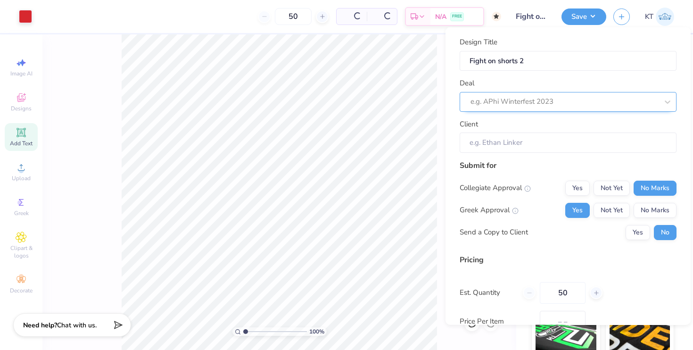
click at [572, 101] on div at bounding box center [565, 101] width 188 height 13
type input "$37.59"
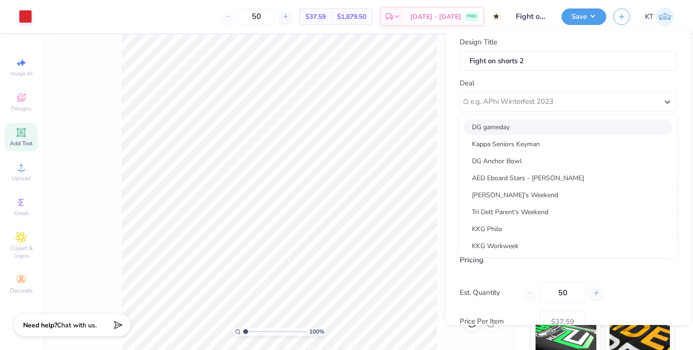
click at [546, 130] on div "DG gameday" at bounding box center [568, 127] width 209 height 16
type input "[PERSON_NAME]"
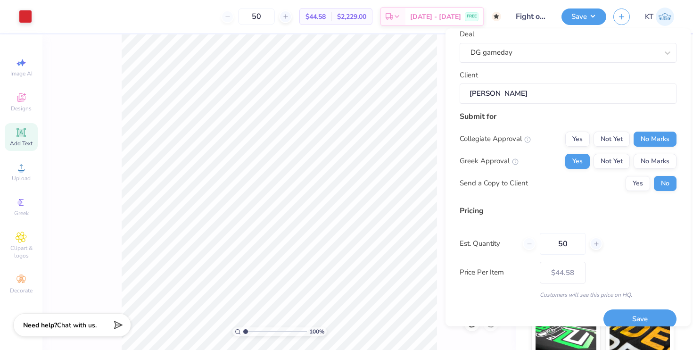
scroll to position [62, 0]
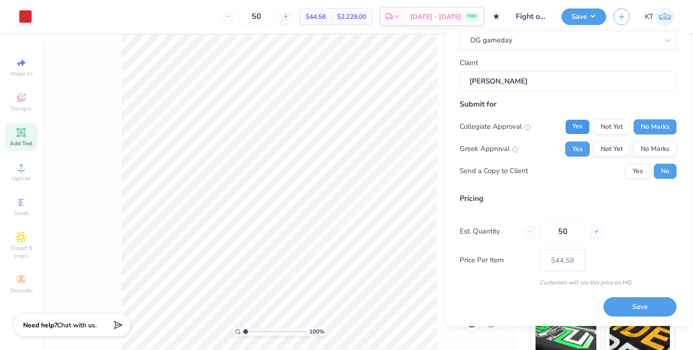
click at [585, 123] on button "Yes" at bounding box center [578, 126] width 25 height 15
click at [618, 303] on button "Save" at bounding box center [640, 307] width 73 height 19
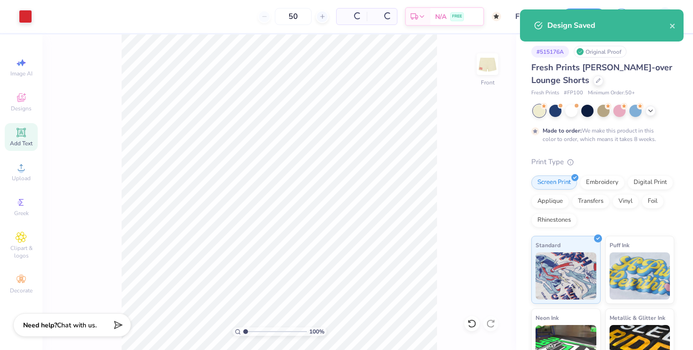
type input "$44.58"
